Goal: Task Accomplishment & Management: Manage account settings

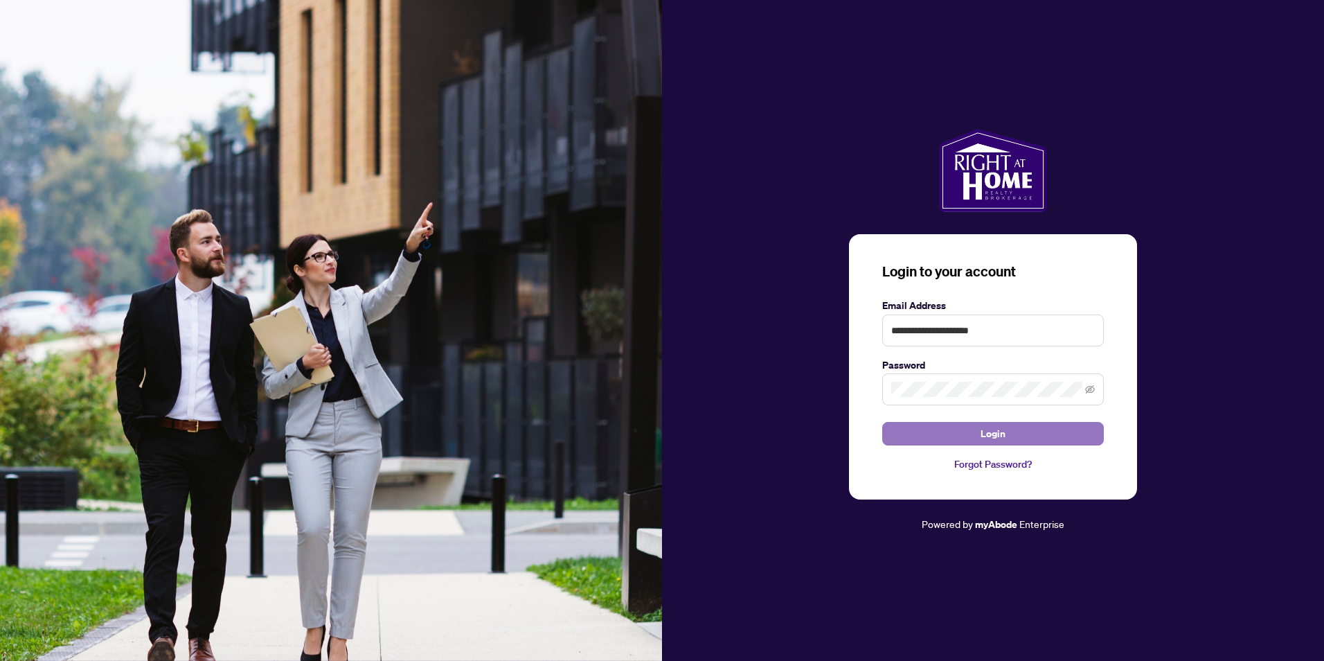
click at [996, 429] on span "Login" at bounding box center [993, 434] width 25 height 22
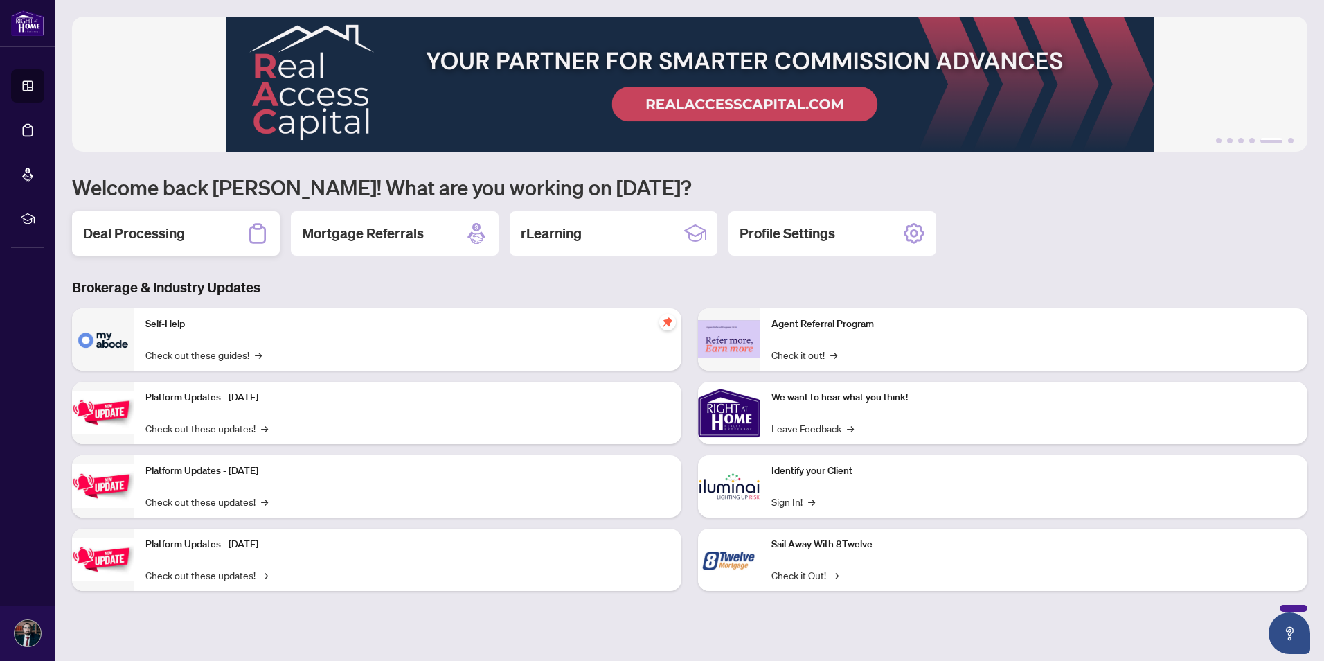
click at [193, 222] on div "Deal Processing" at bounding box center [176, 233] width 208 height 44
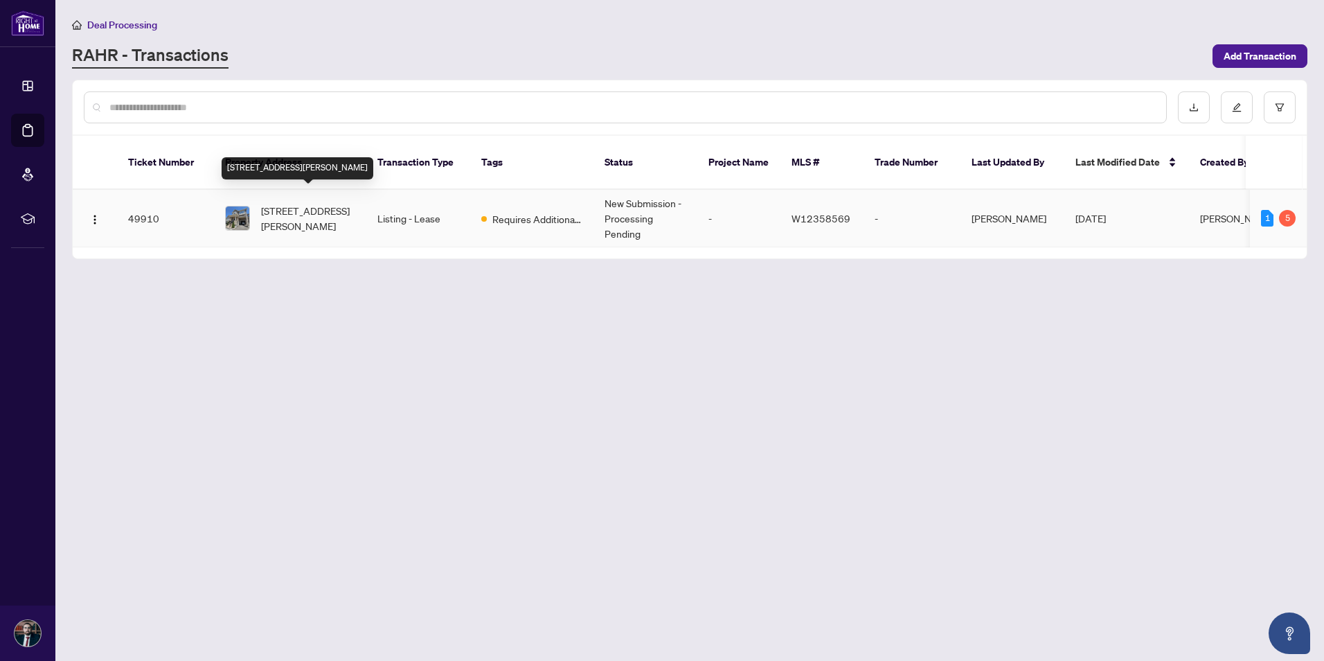
click at [320, 203] on span "[STREET_ADDRESS][PERSON_NAME]" at bounding box center [308, 218] width 94 height 30
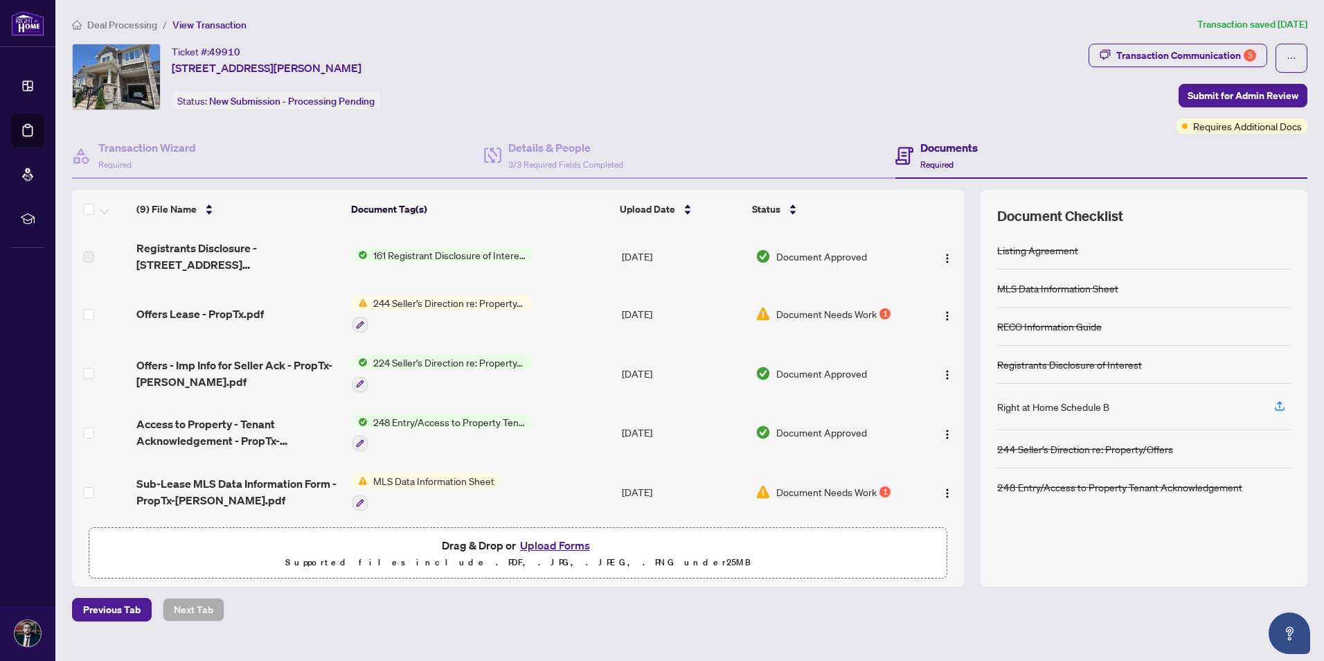
click at [868, 307] on span "Document Needs Work" at bounding box center [827, 313] width 100 height 15
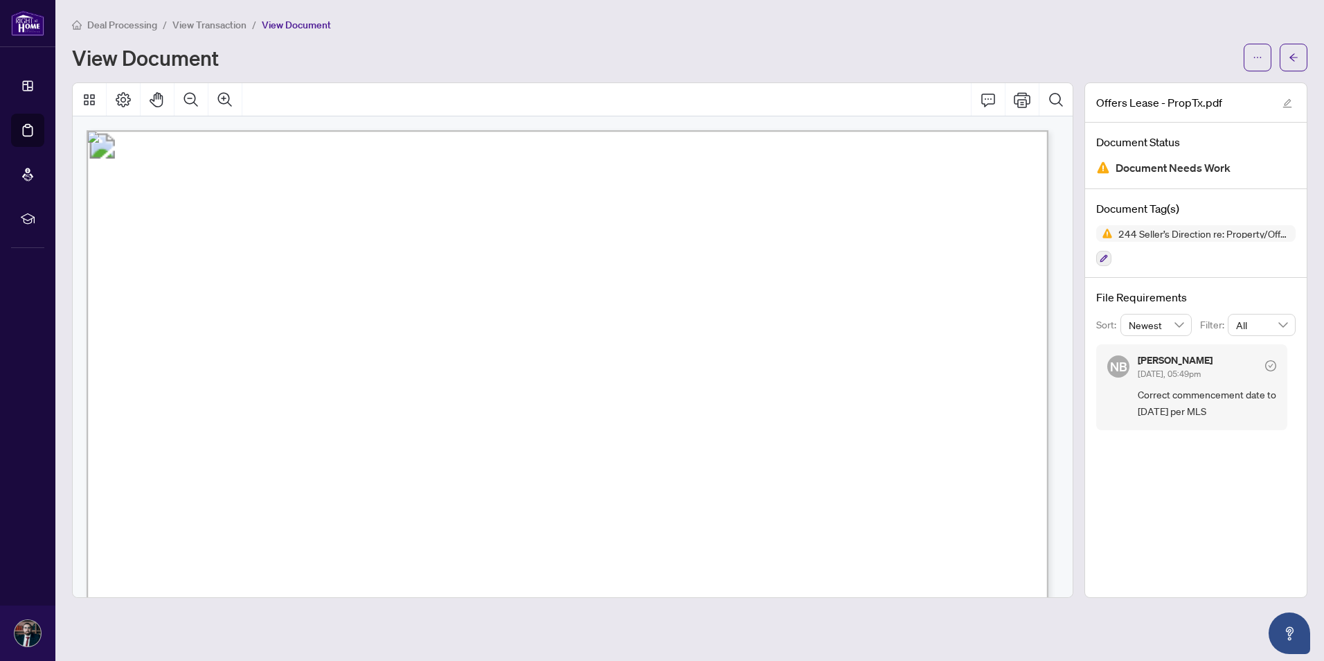
click at [1212, 396] on span "Correct commencement date to [DATE] per MLS" at bounding box center [1207, 403] width 139 height 33
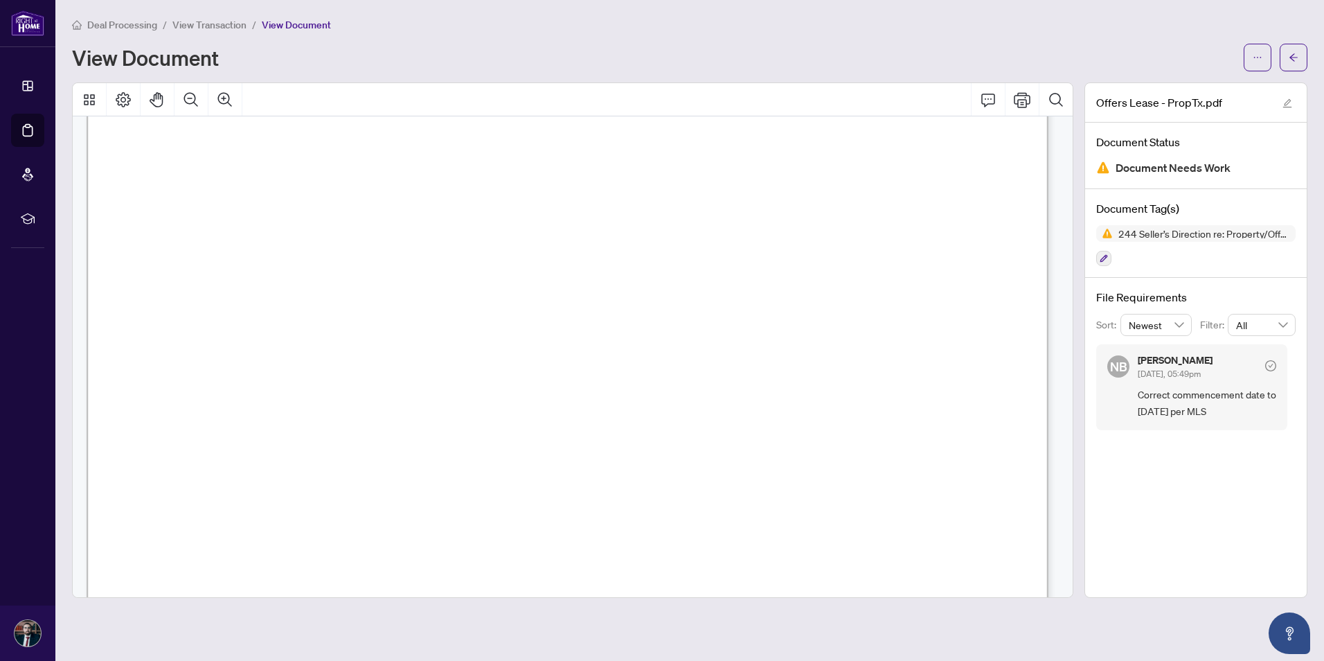
scroll to position [169, 0]
click at [1288, 53] on button "button" at bounding box center [1294, 58] width 28 height 28
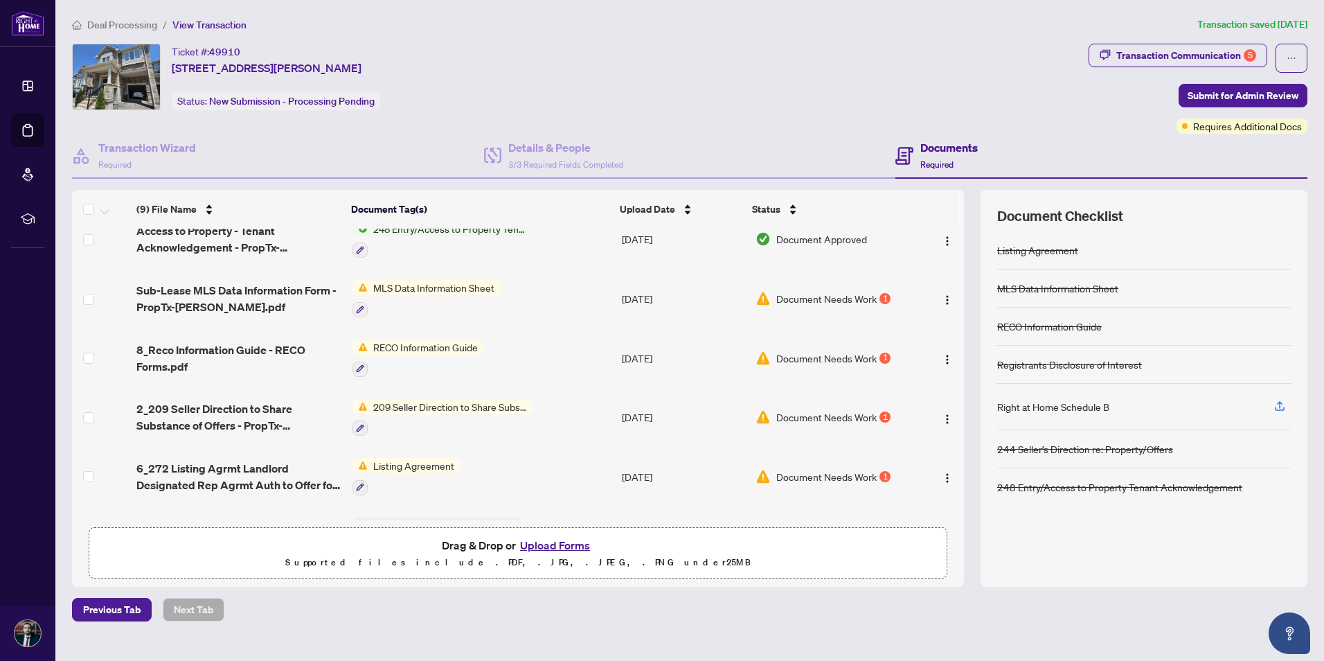
scroll to position [208, 0]
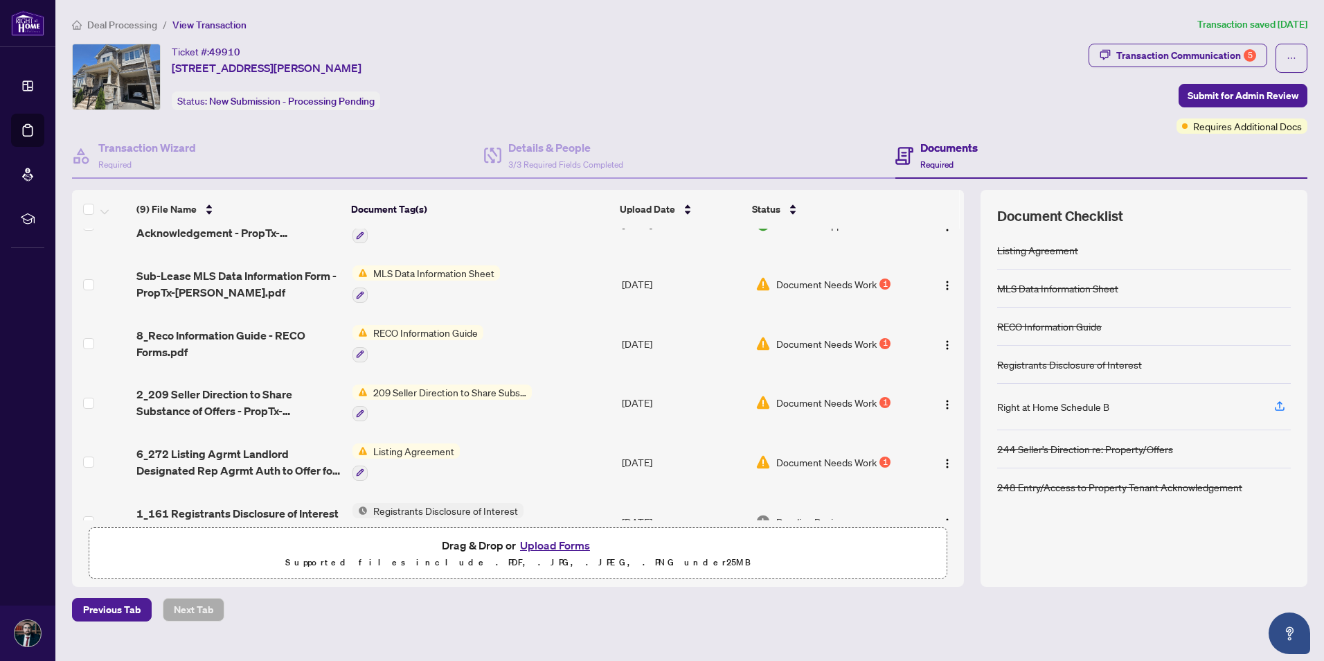
click at [843, 341] on span "Document Needs Work" at bounding box center [827, 343] width 100 height 15
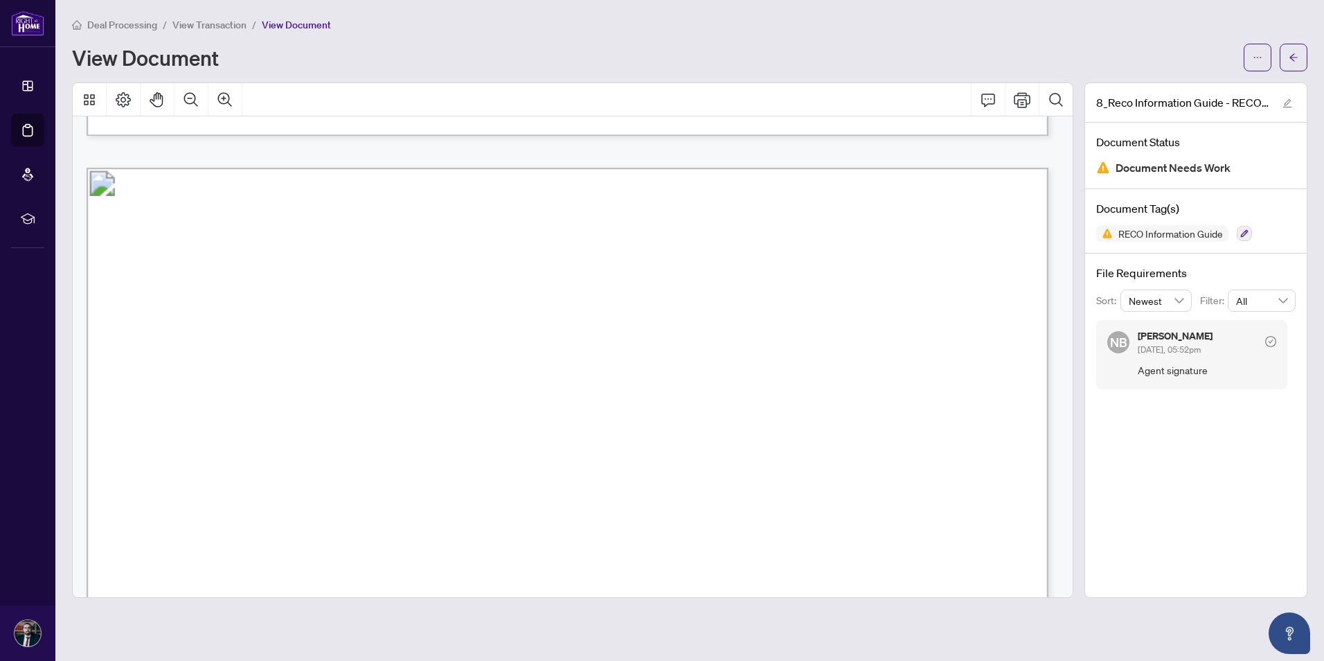
scroll to position [6511, 0]
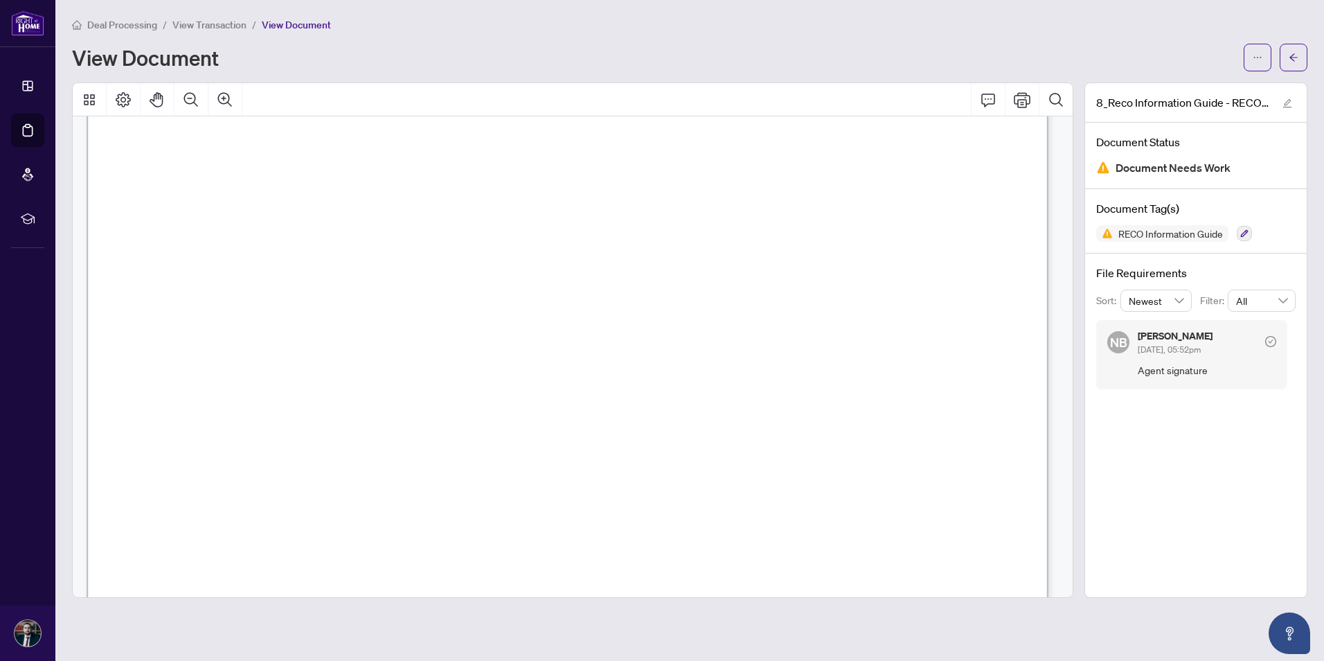
click at [1164, 373] on span "Agent signature" at bounding box center [1207, 370] width 139 height 16
click at [520, 48] on div "View Document" at bounding box center [654, 57] width 1164 height 22
click at [1290, 61] on icon "arrow-left" at bounding box center [1294, 58] width 10 height 10
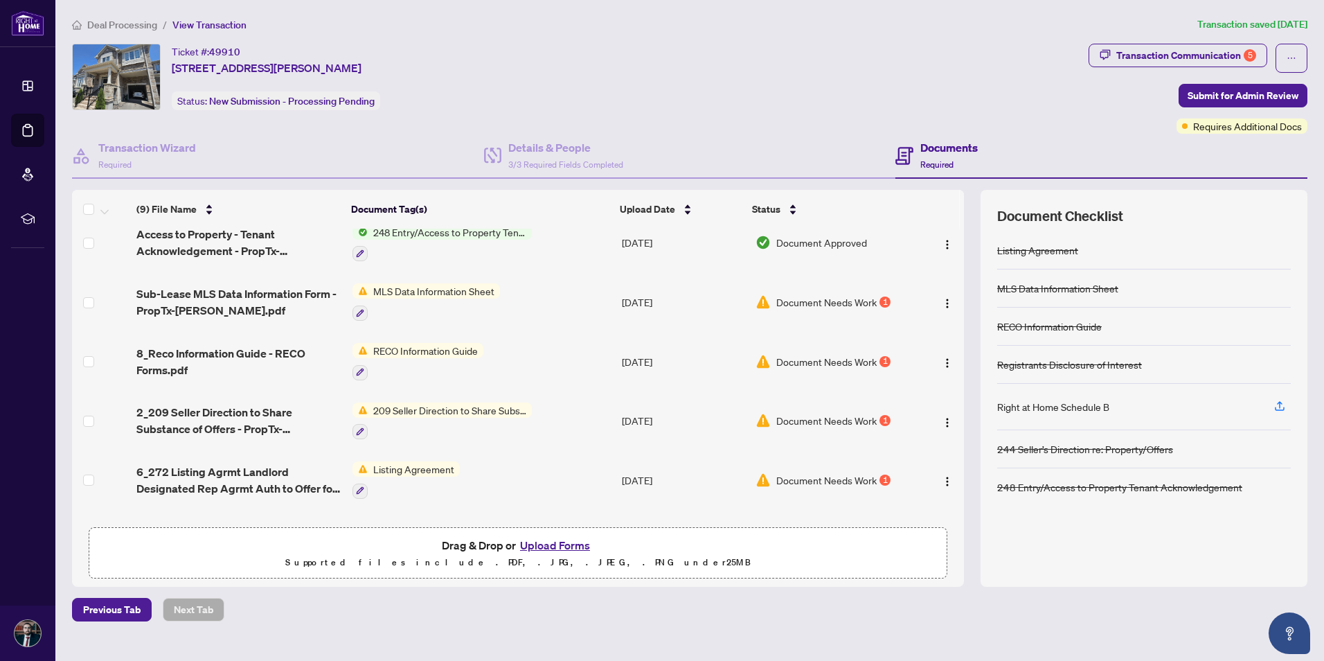
scroll to position [208, 0]
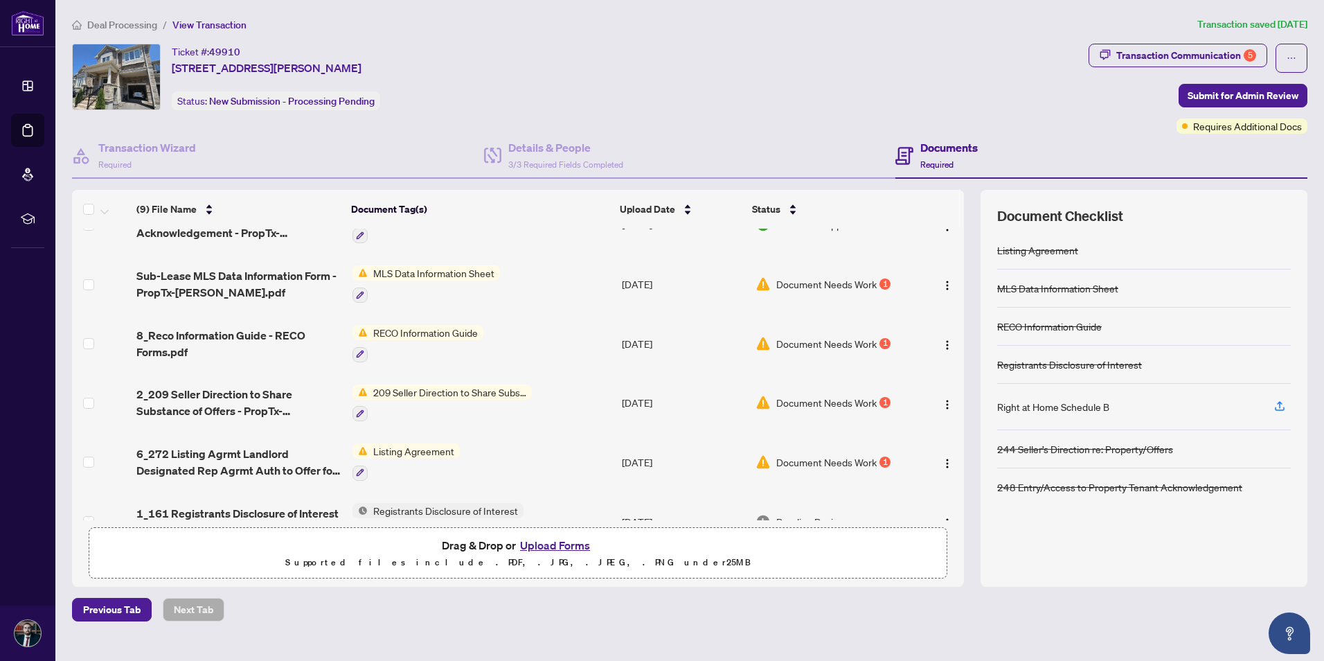
click at [836, 399] on span "Document Needs Work" at bounding box center [827, 402] width 100 height 15
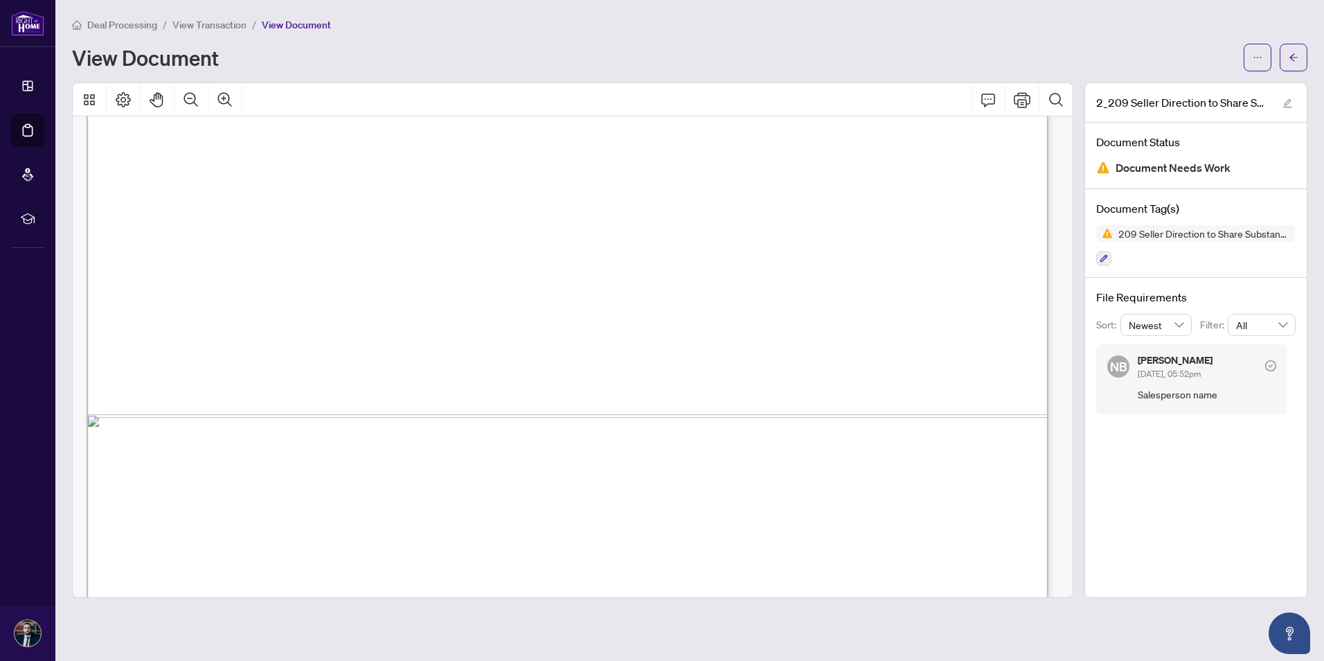
scroll to position [792, 0]
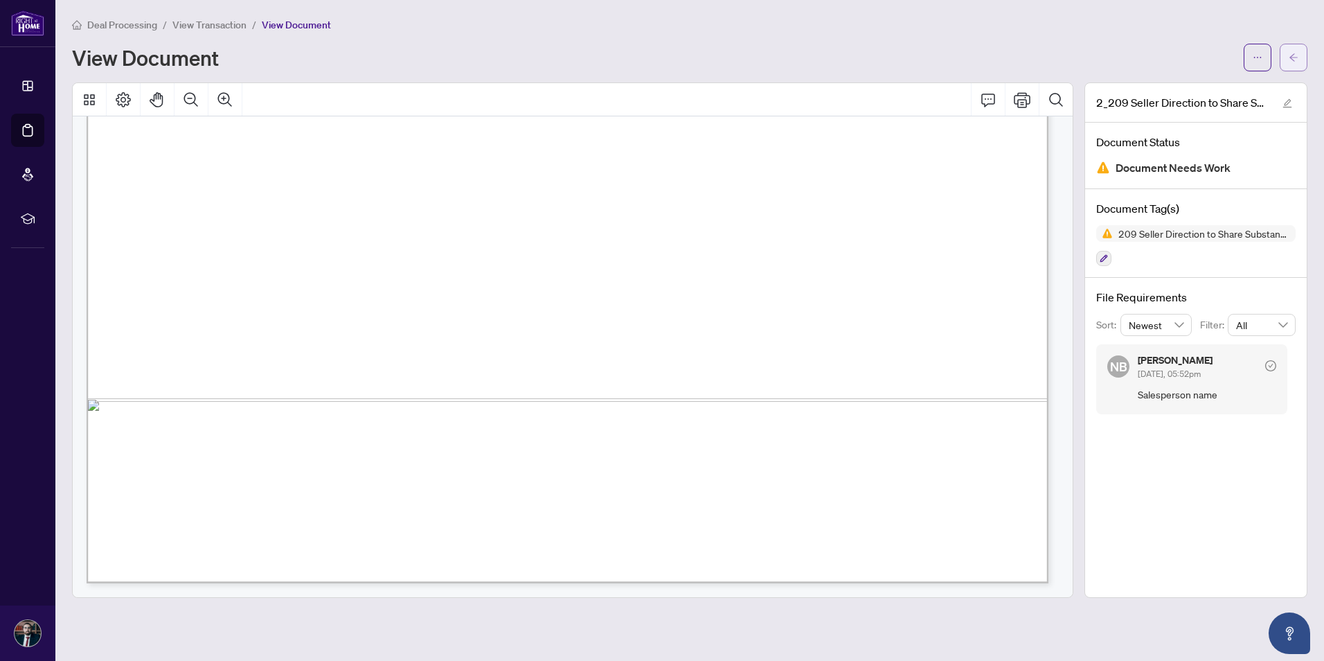
click at [1288, 59] on button "button" at bounding box center [1294, 58] width 28 height 28
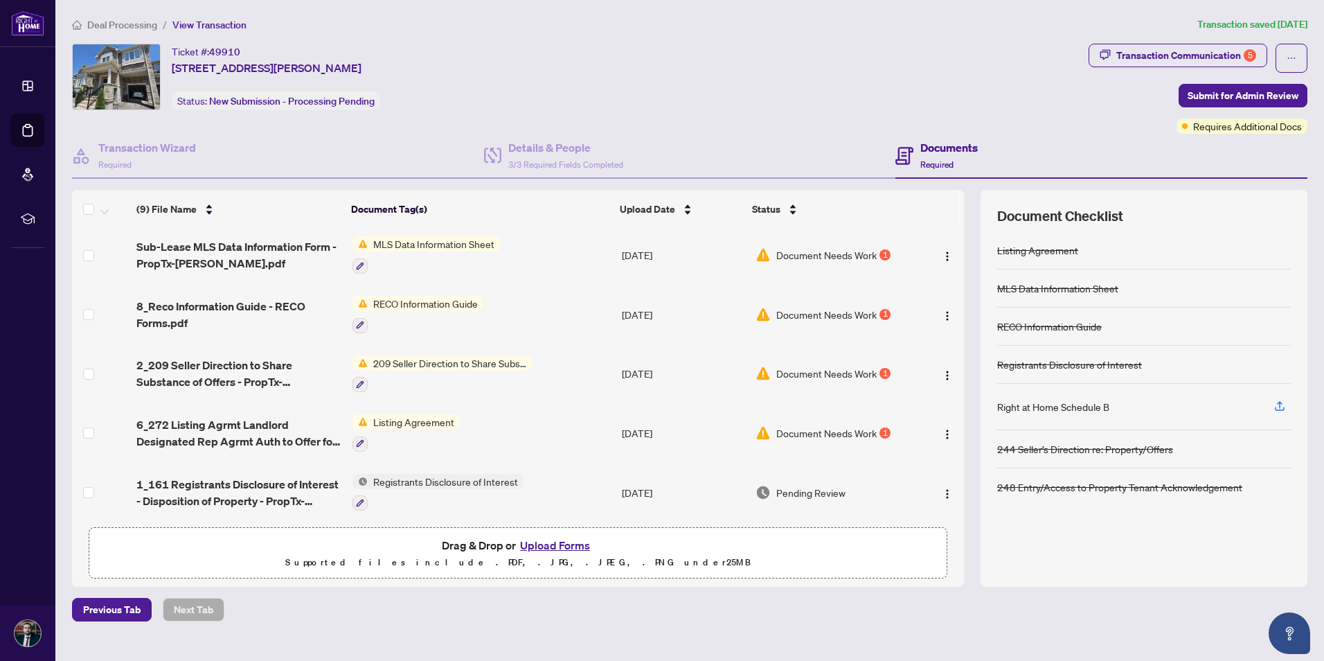
scroll to position [241, 0]
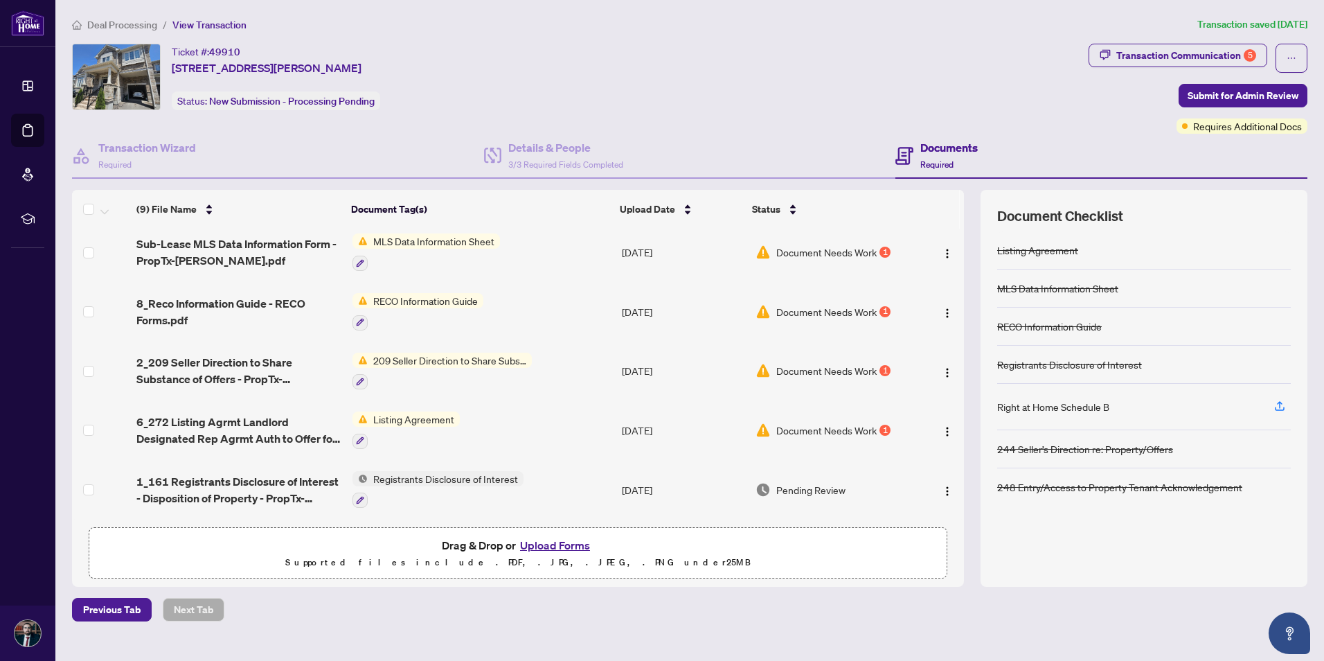
click at [824, 423] on span "Document Needs Work" at bounding box center [827, 430] width 100 height 15
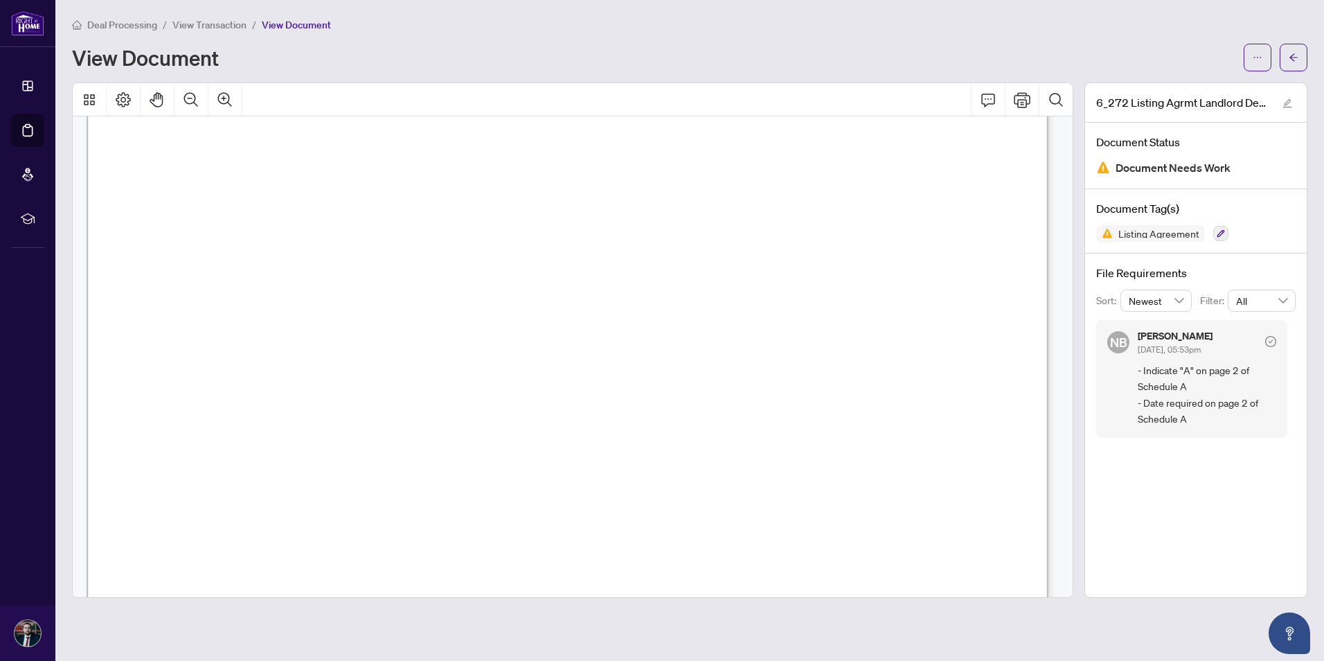
scroll to position [5621, 0]
click at [1302, 52] on button "button" at bounding box center [1294, 58] width 28 height 28
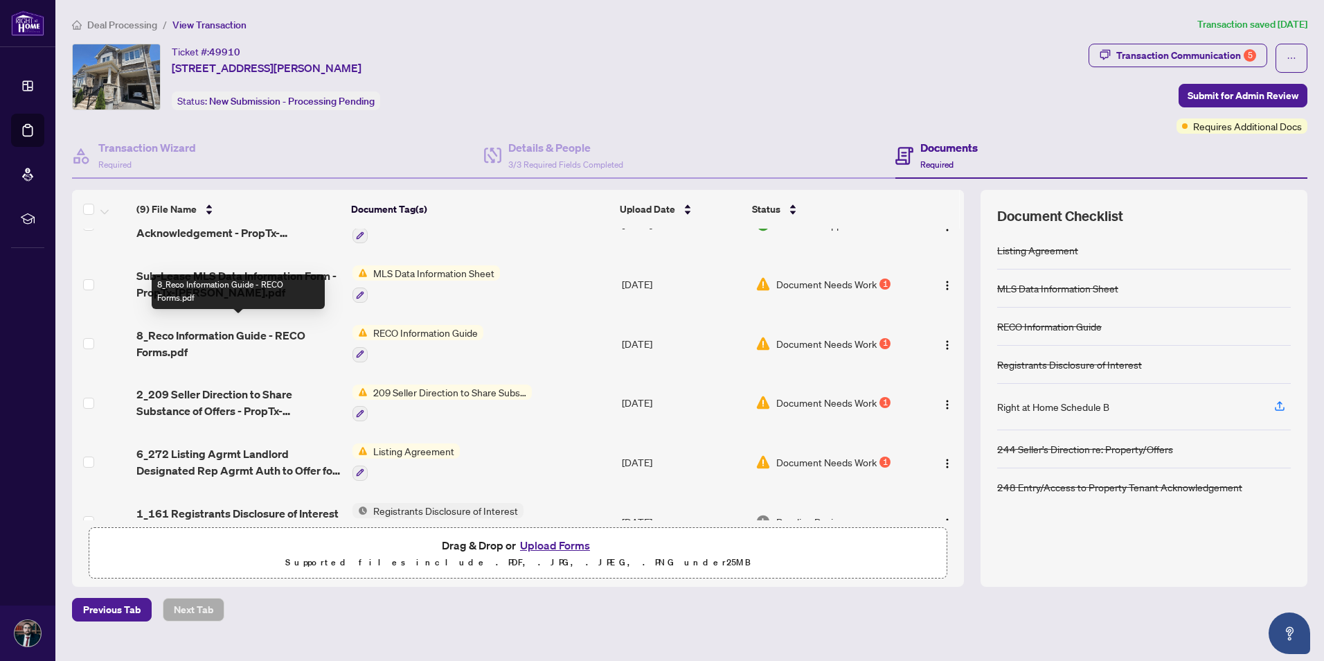
scroll to position [241, 0]
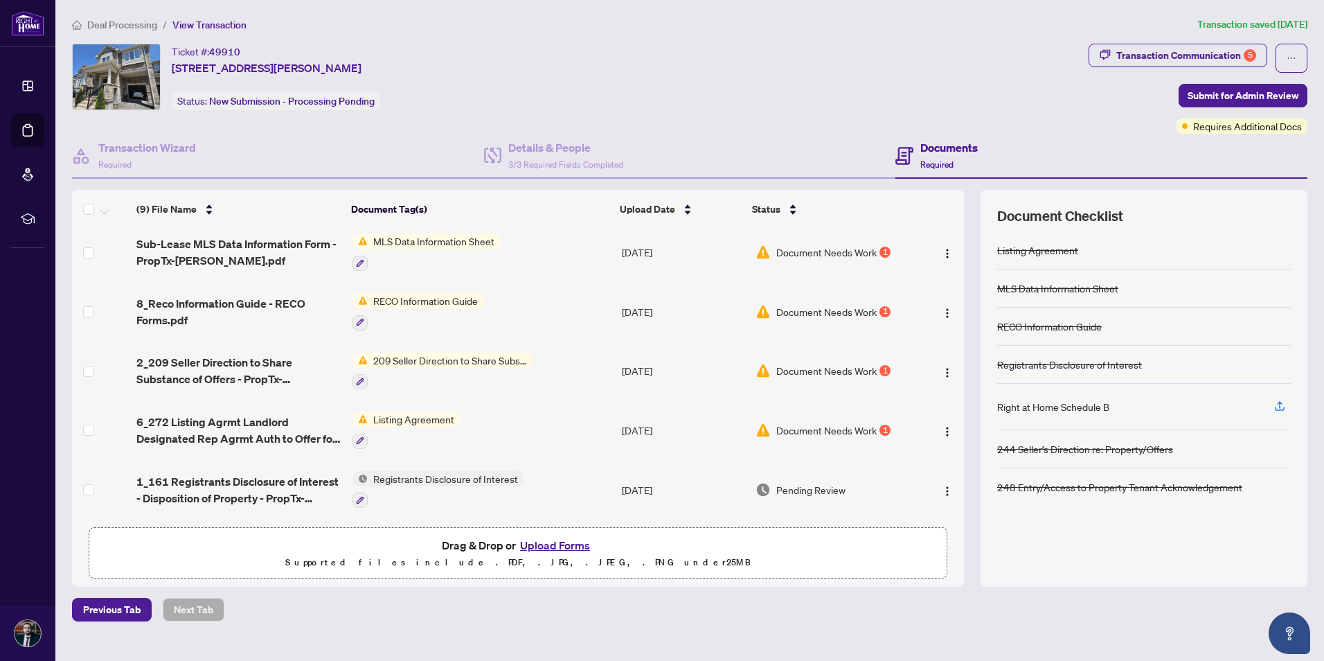
click at [468, 473] on span "Registrants Disclosure of Interest" at bounding box center [446, 478] width 156 height 15
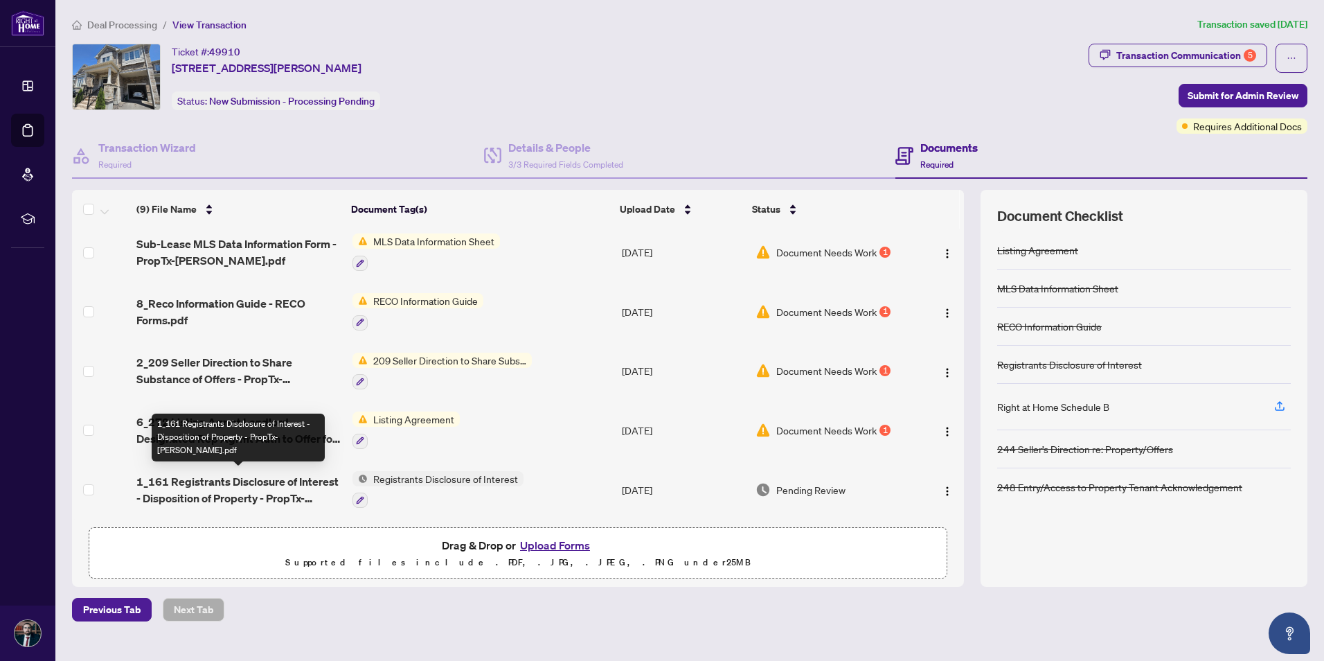
click at [272, 476] on span "1_161 Registrants Disclosure of Interest - Disposition of Property - PropTx-[PE…" at bounding box center [238, 489] width 205 height 33
